Goal: Information Seeking & Learning: Check status

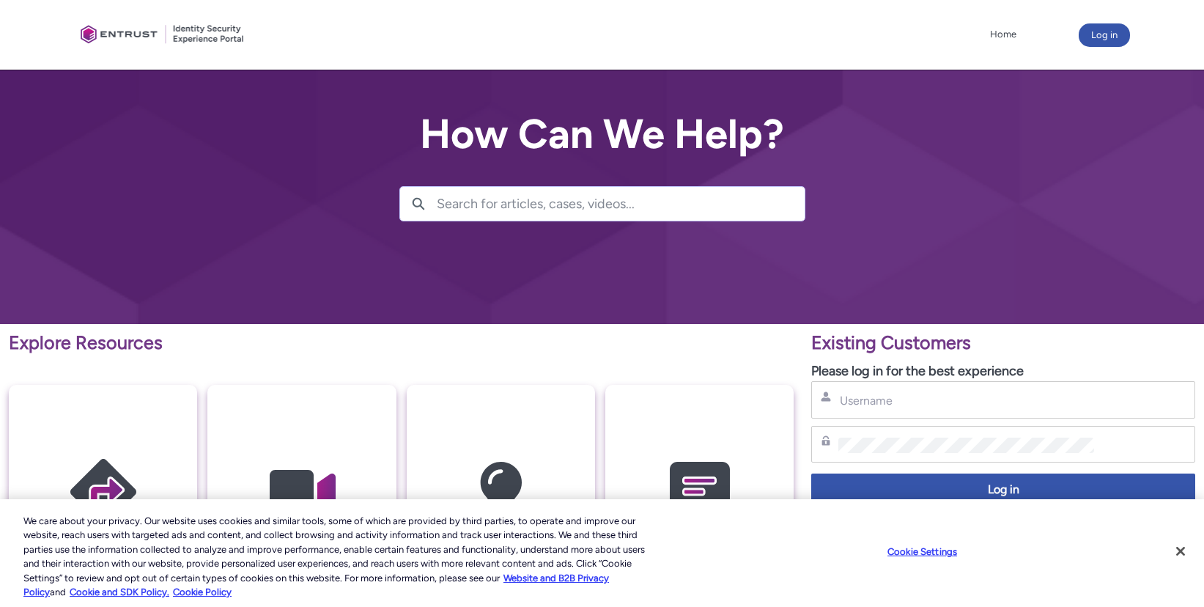
click at [860, 385] on div "Username" at bounding box center [1003, 399] width 384 height 37
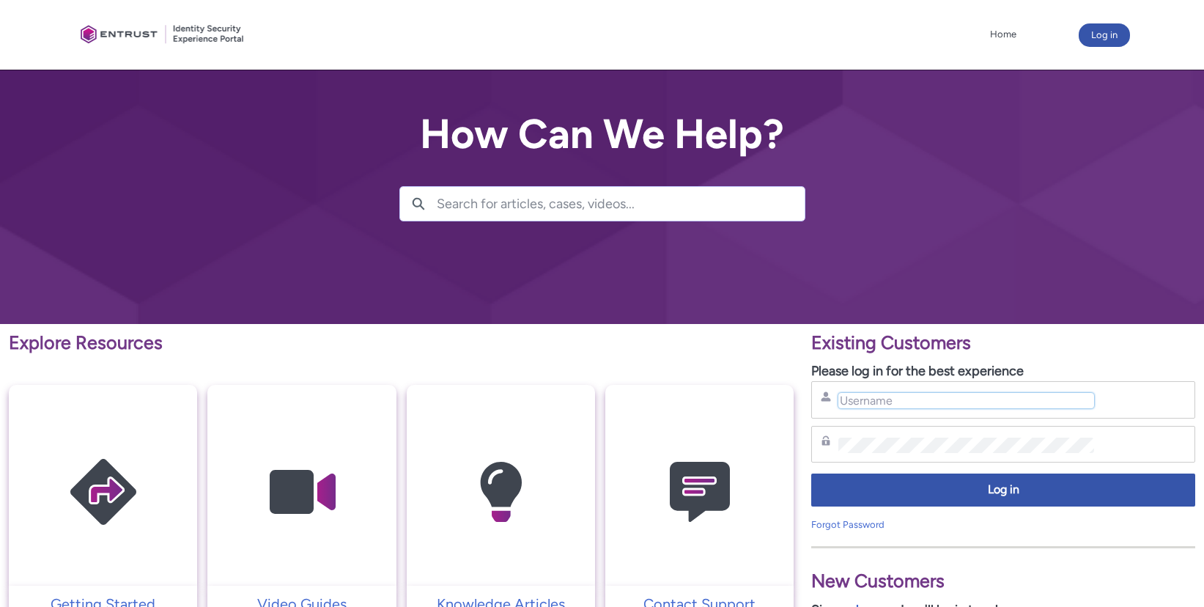
click at [871, 397] on input "Username" at bounding box center [965, 400] width 255 height 15
paste input "[EMAIL_ADDRESS][DOMAIN_NAME]"
type input "[EMAIL_ADDRESS][DOMAIN_NAME]"
click at [877, 427] on div "Password" at bounding box center [1003, 444] width 384 height 37
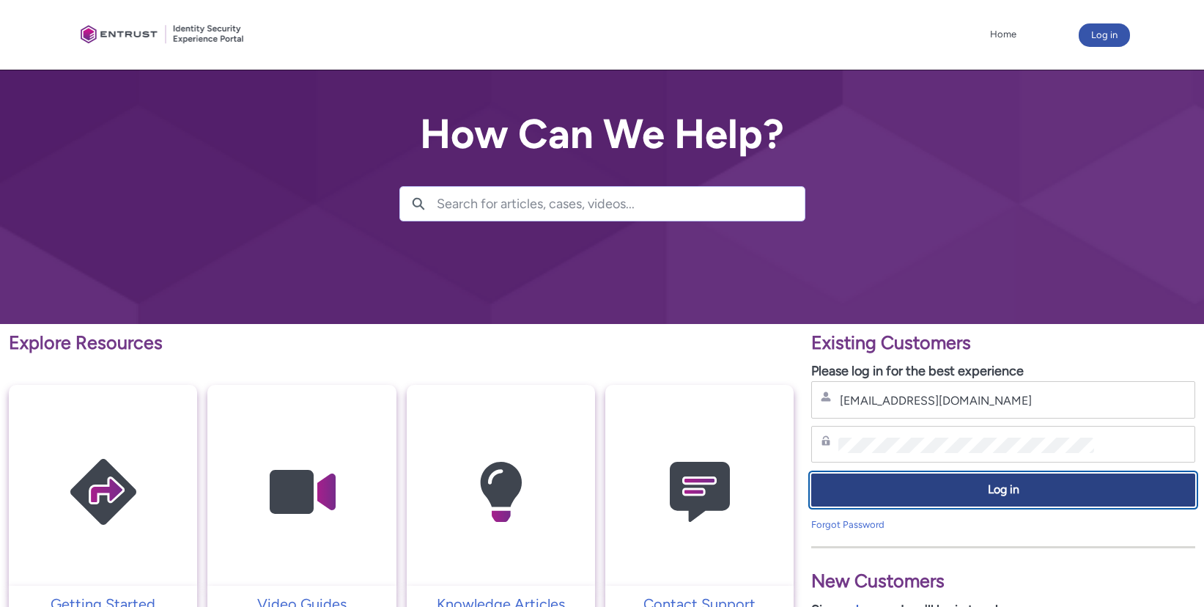
click at [912, 487] on span "Log in" at bounding box center [1003, 489] width 365 height 17
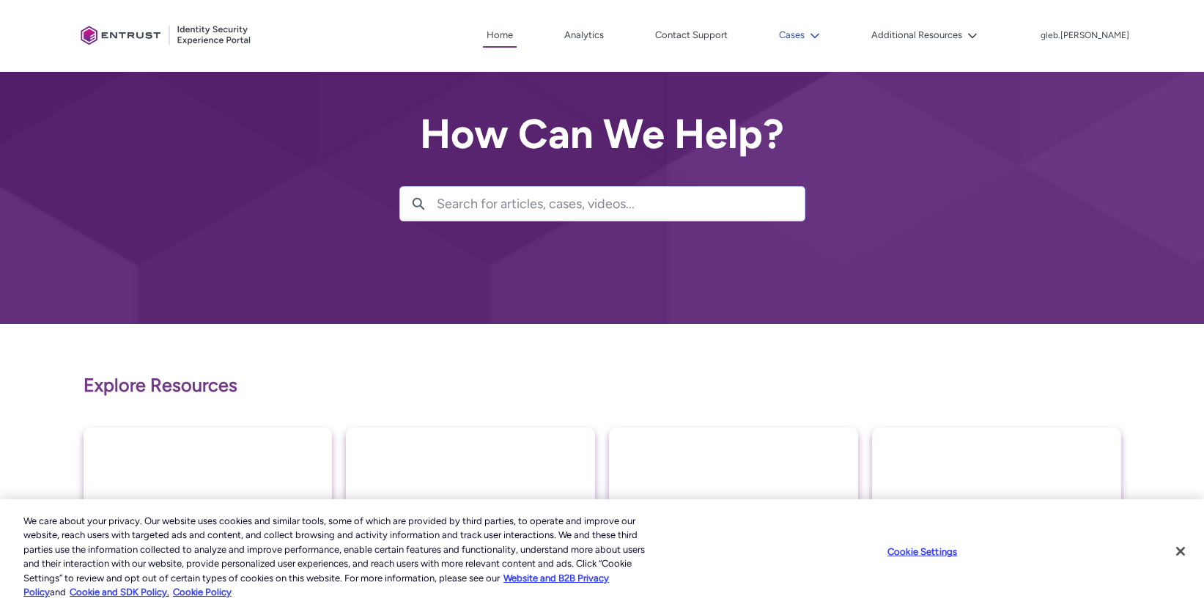
click at [824, 32] on button "Cases" at bounding box center [799, 35] width 48 height 22
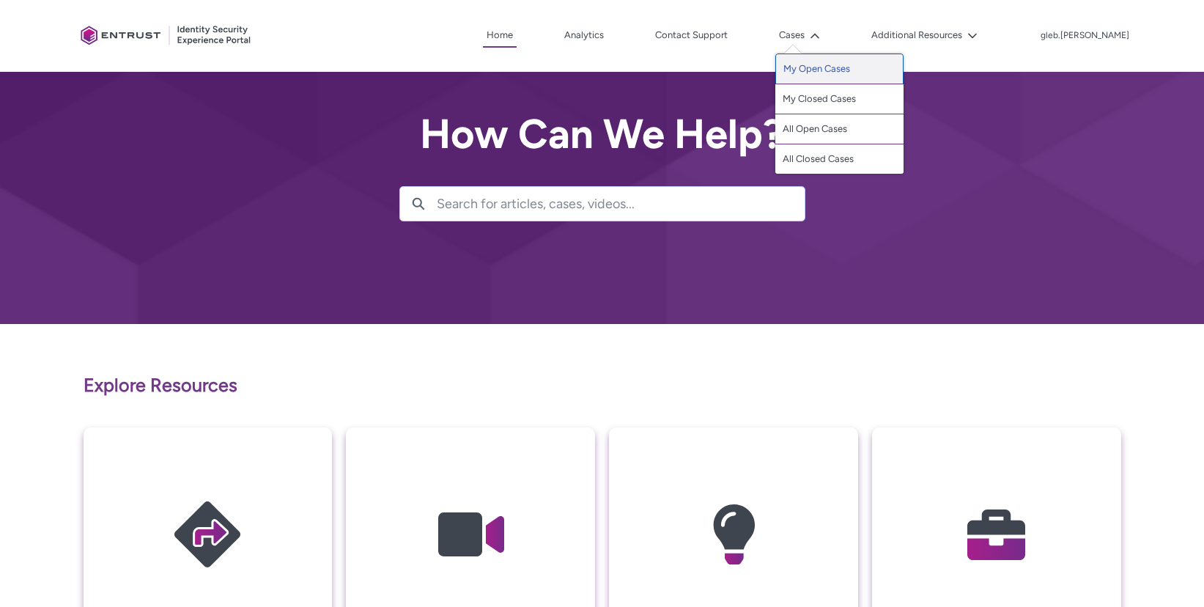
click at [844, 70] on link "My Open Cases" at bounding box center [839, 68] width 128 height 31
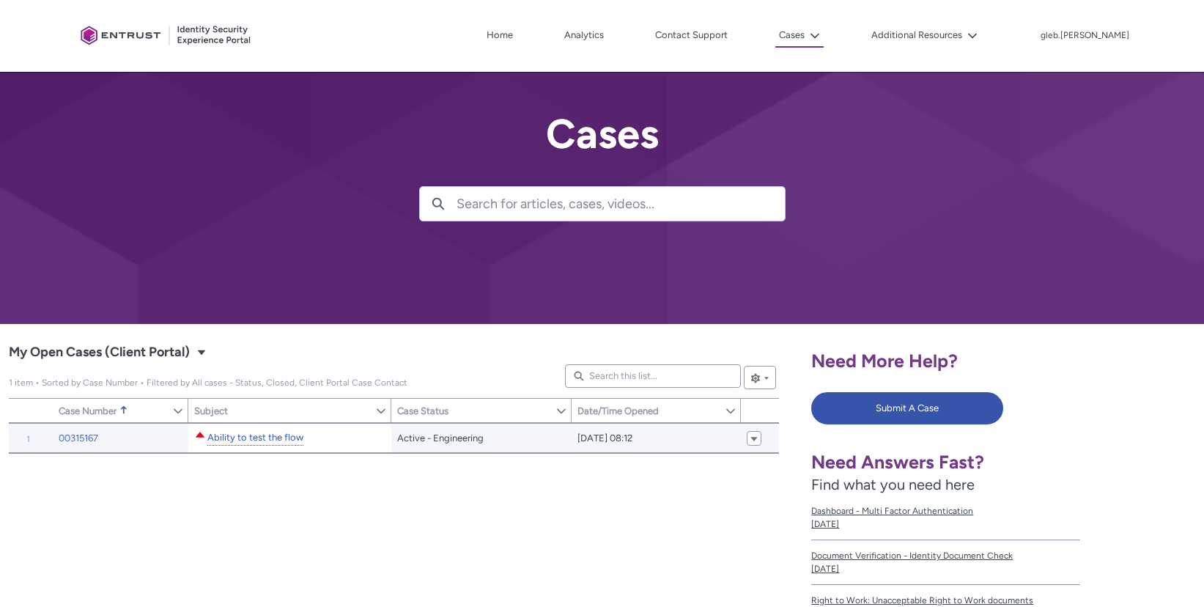
click at [292, 436] on link "Ability to test the flow" at bounding box center [255, 437] width 96 height 15
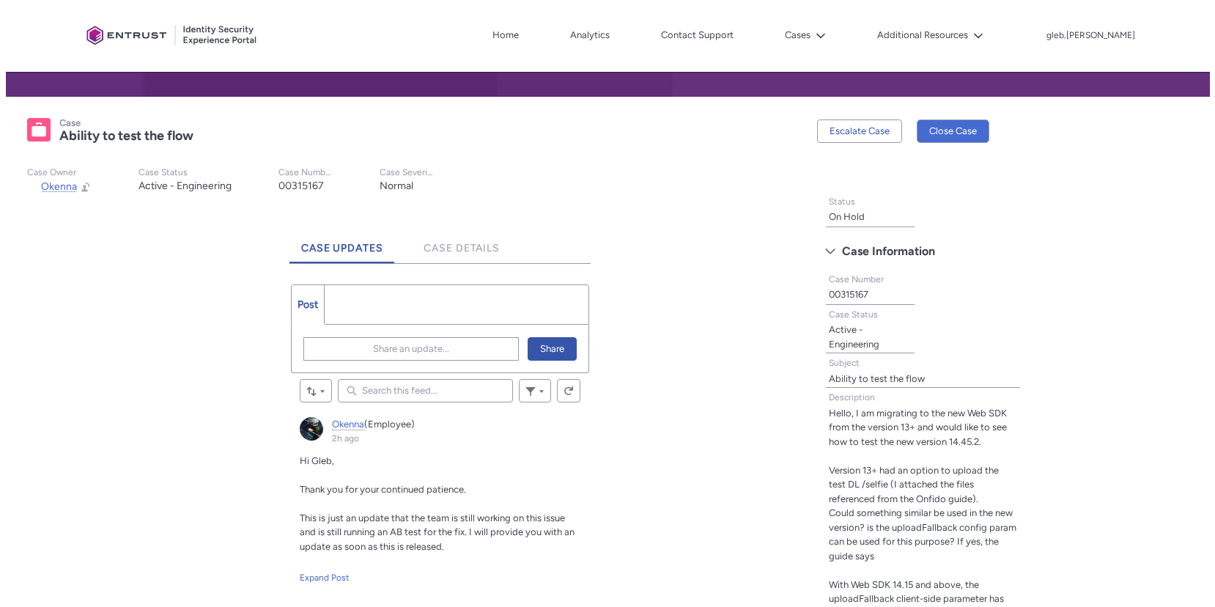
scroll to position [350, 0]
